Goal: Task Accomplishment & Management: Use online tool/utility

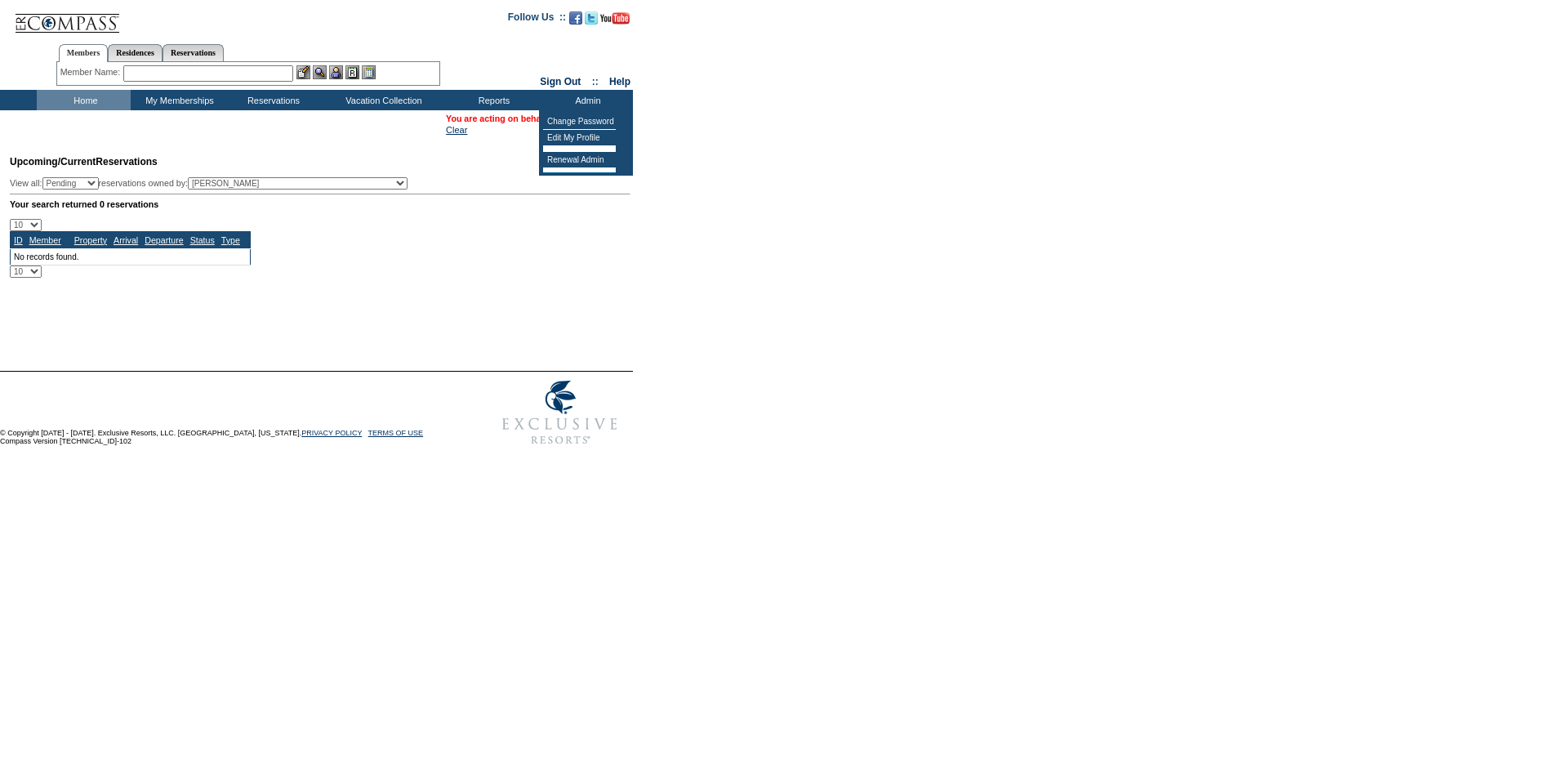
click at [259, 75] on input "text" at bounding box center [208, 73] width 170 height 16
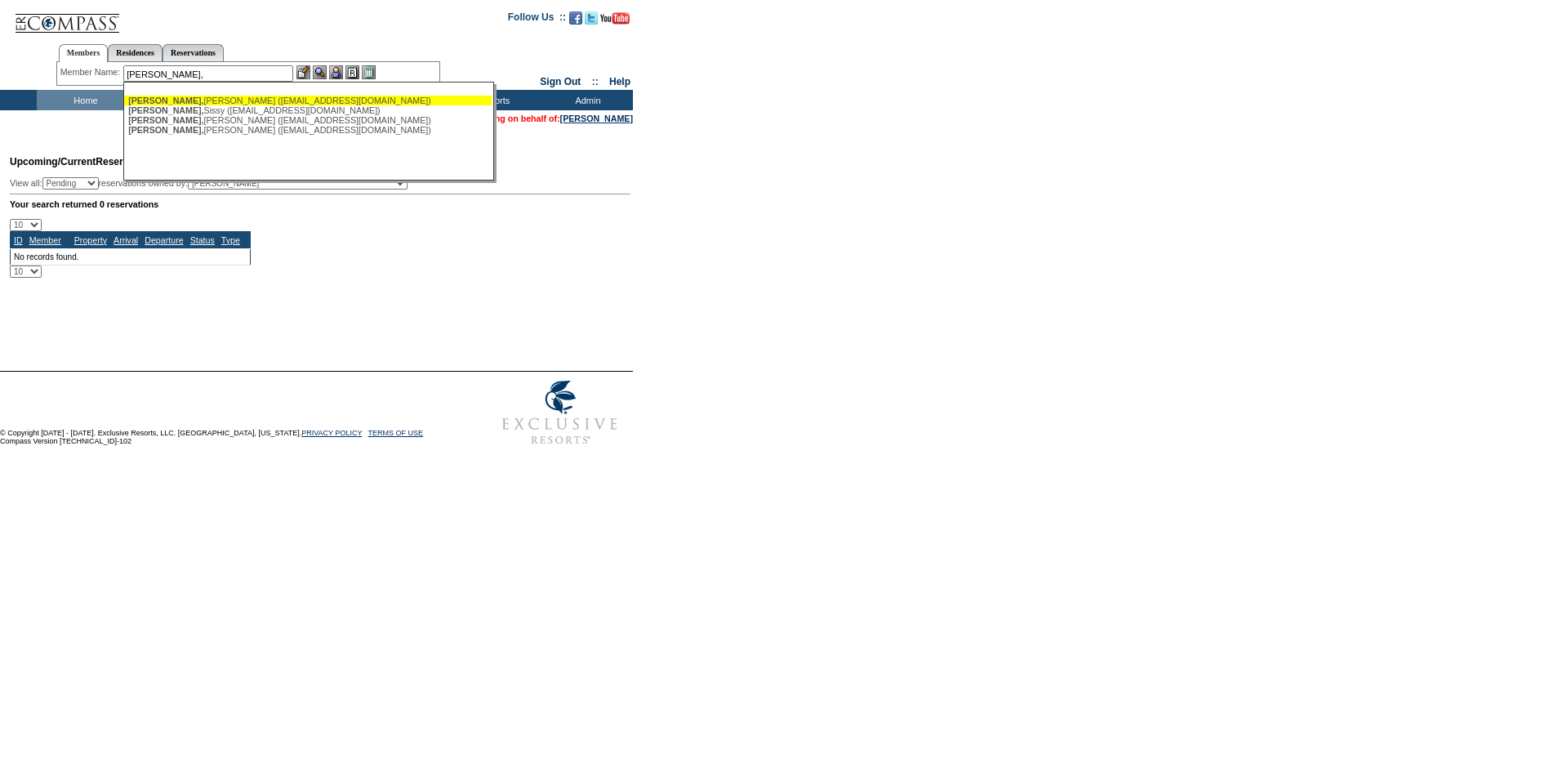
click at [207, 104] on div "[PERSON_NAME] ([EMAIL_ADDRESS][DOMAIN_NAME])" at bounding box center [307, 100] width 359 height 10
type input "[PERSON_NAME] ([EMAIL_ADDRESS][DOMAIN_NAME])"
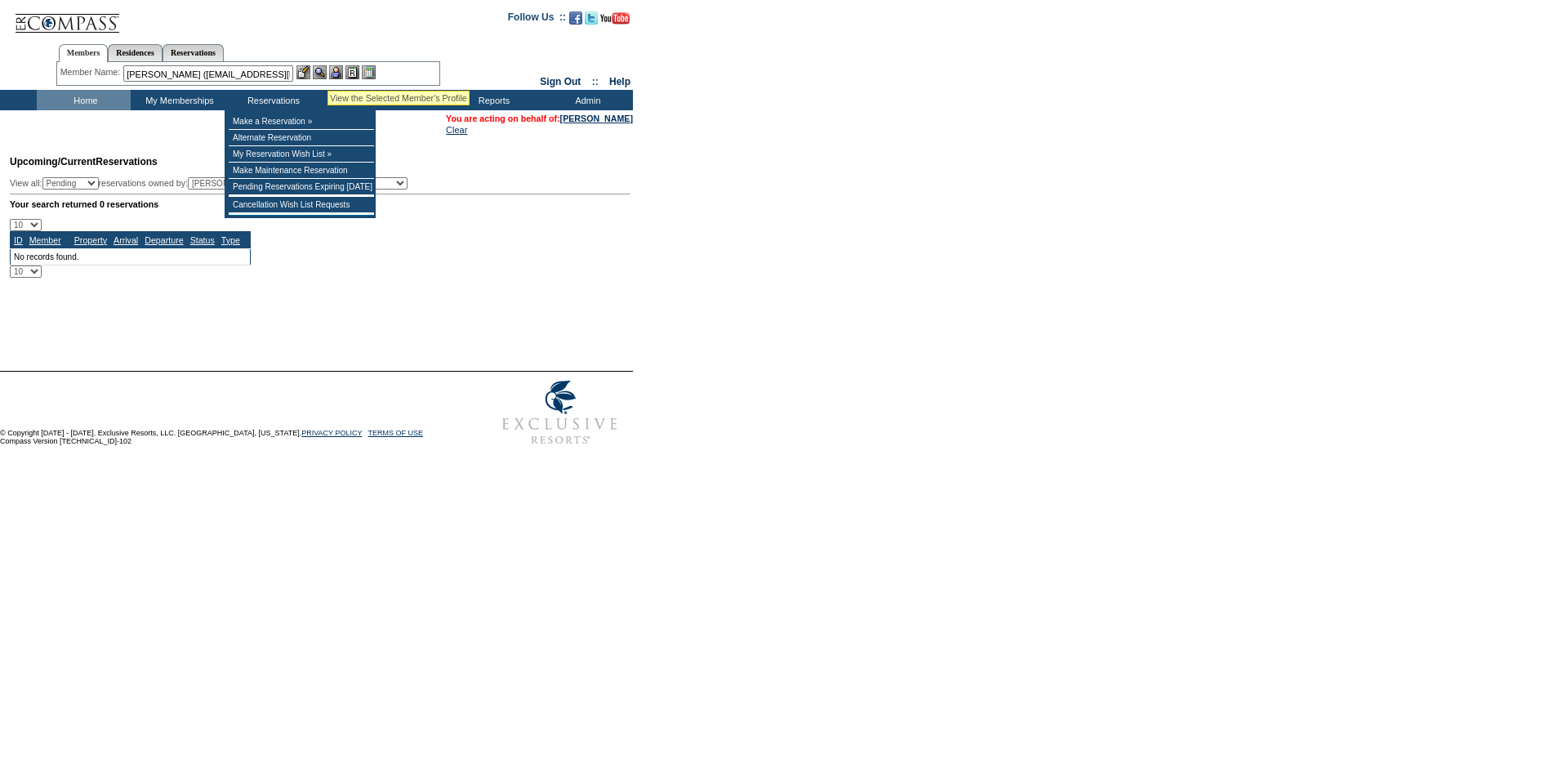
click at [324, 74] on img at bounding box center [319, 72] width 13 height 13
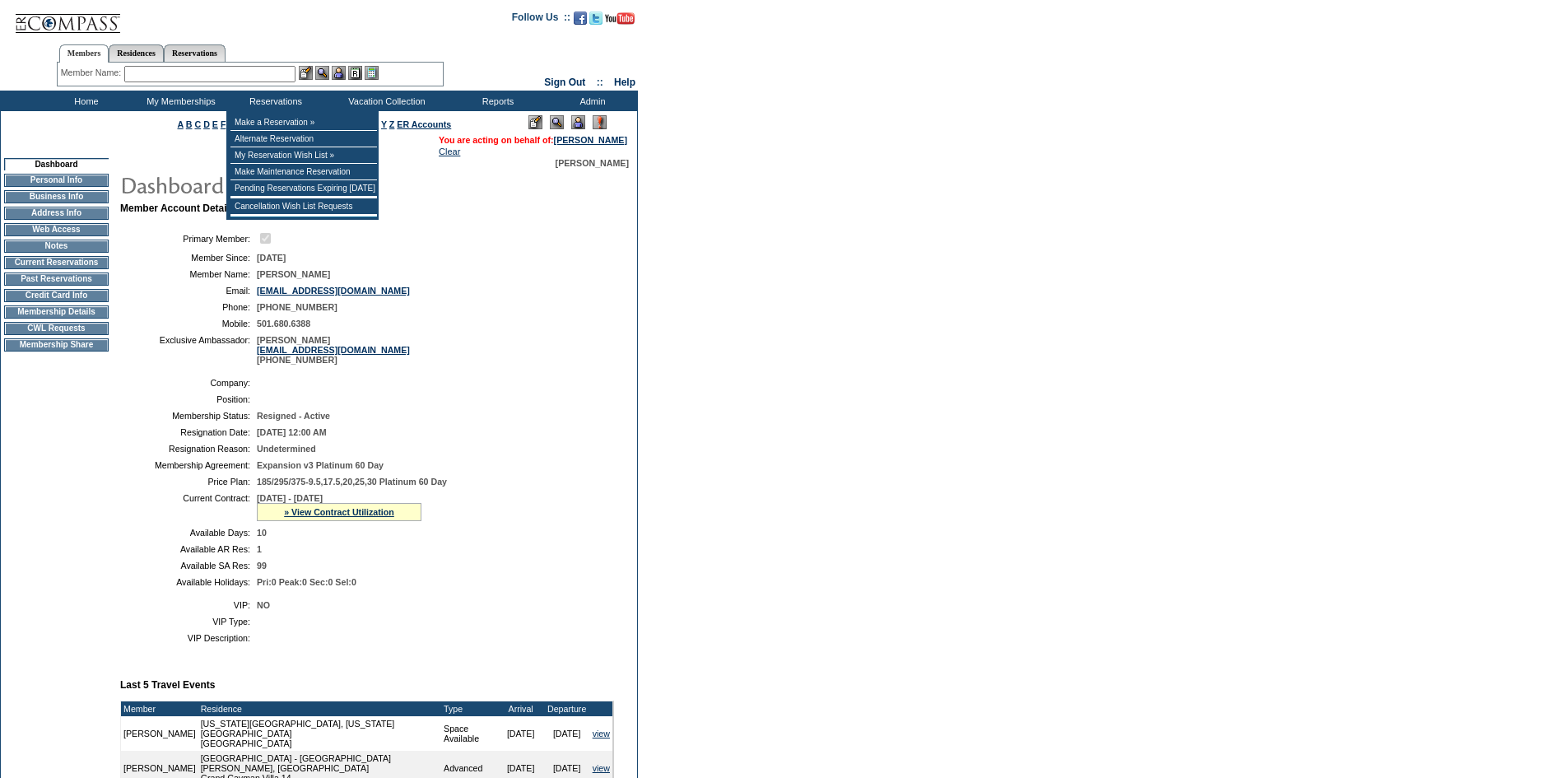
click at [580, 125] on img at bounding box center [578, 122] width 14 height 14
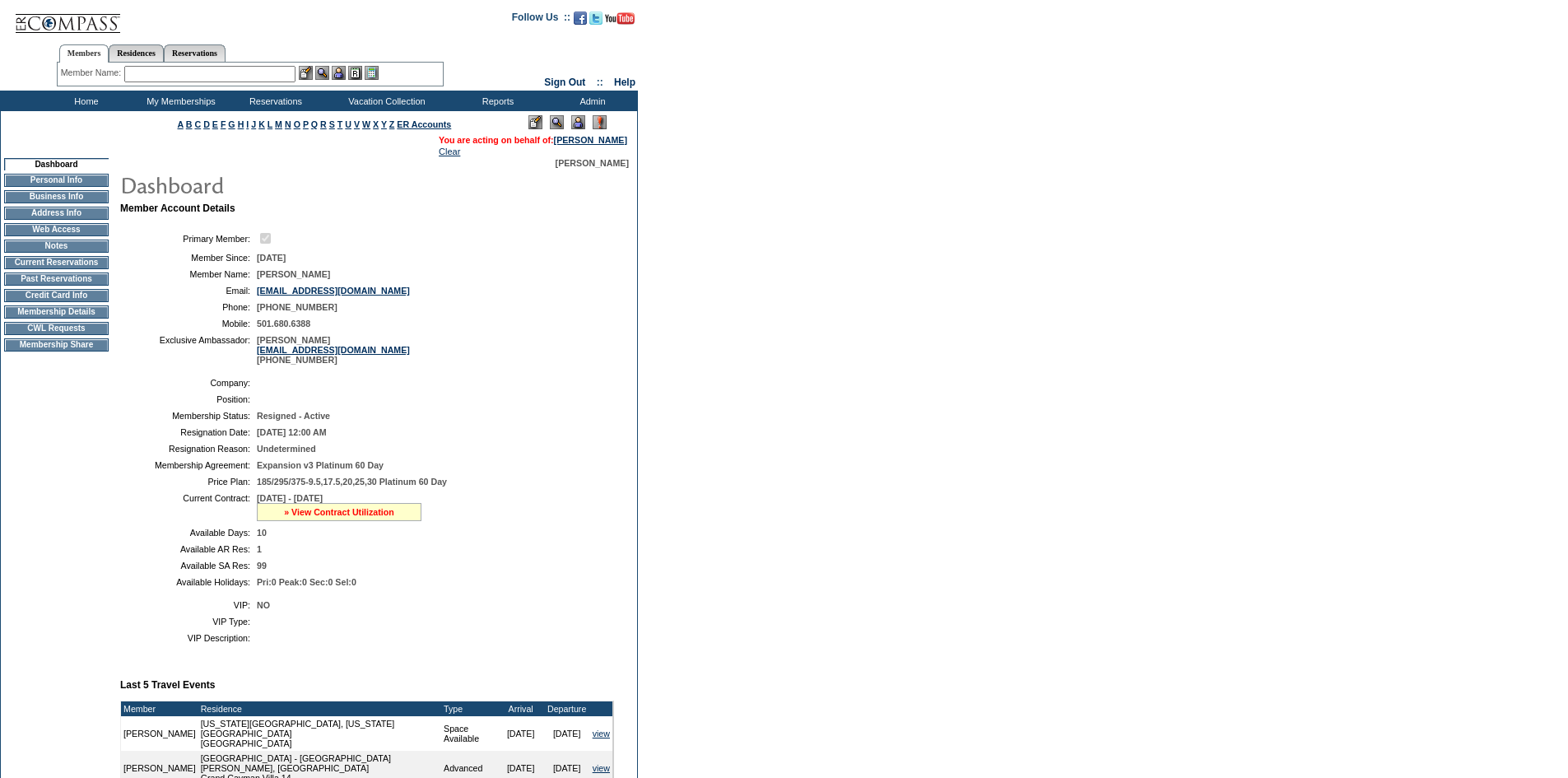
click at [360, 517] on link "» View Contract Utilization" at bounding box center [339, 512] width 111 height 10
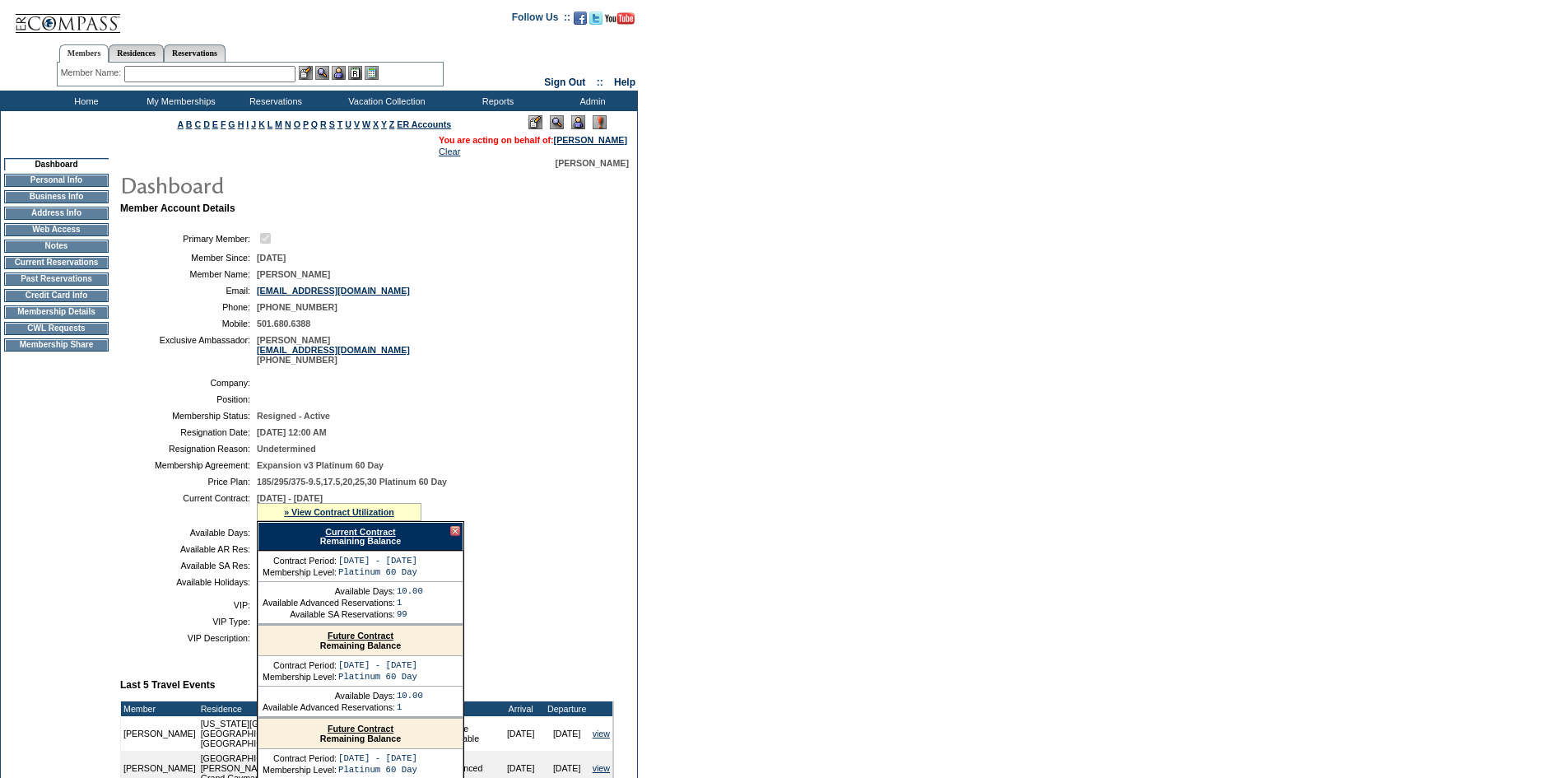
click at [362, 536] on link "Current Contract" at bounding box center [360, 531] width 70 height 10
click at [62, 335] on td "CWL Requests" at bounding box center [56, 328] width 105 height 14
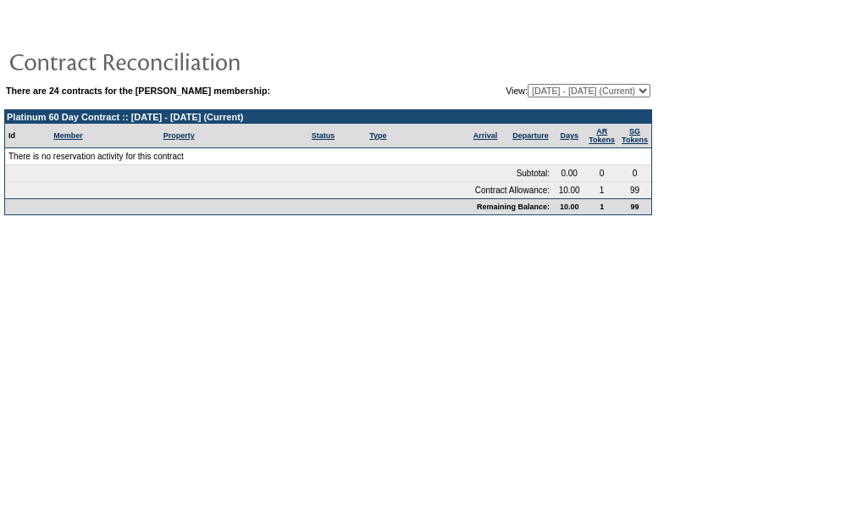
click at [614, 91] on select "08/02/05 - 08/31/06 09/01/06 - 08/31/07 09/01/07 - 08/31/08 09/01/08 - 08/31/09…" at bounding box center [589, 91] width 123 height 14
select select "138594"
click at [528, 85] on select "08/02/05 - 08/31/06 09/01/06 - 08/31/07 09/01/07 - 08/31/08 09/01/08 - 08/31/09…" at bounding box center [589, 91] width 123 height 14
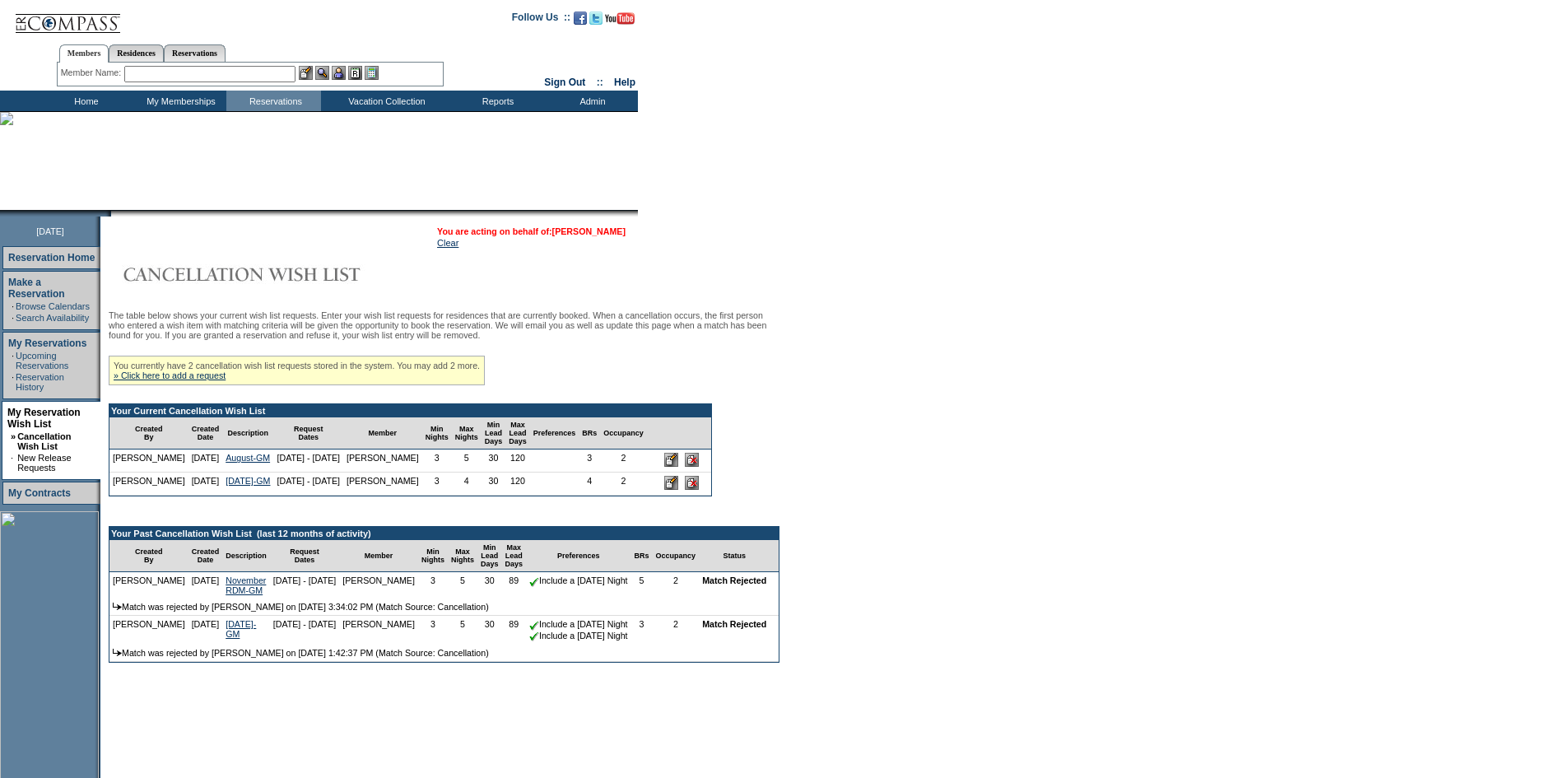
click at [610, 228] on link "[PERSON_NAME]" at bounding box center [588, 231] width 73 height 10
